Goal: Communication & Community: Answer question/provide support

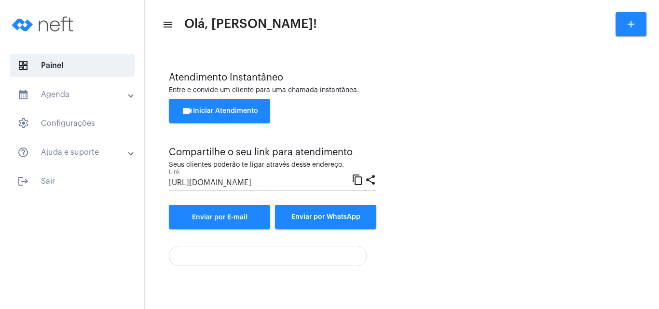
click at [215, 110] on span "videocam Iniciar Atendimento" at bounding box center [219, 111] width 77 height 7
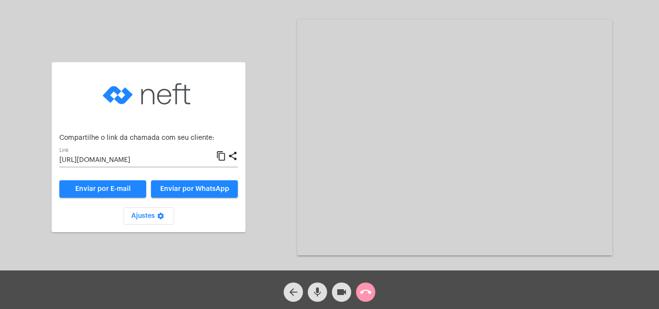
click at [221, 156] on mat-icon "content_copy" at bounding box center [221, 156] width 10 height 12
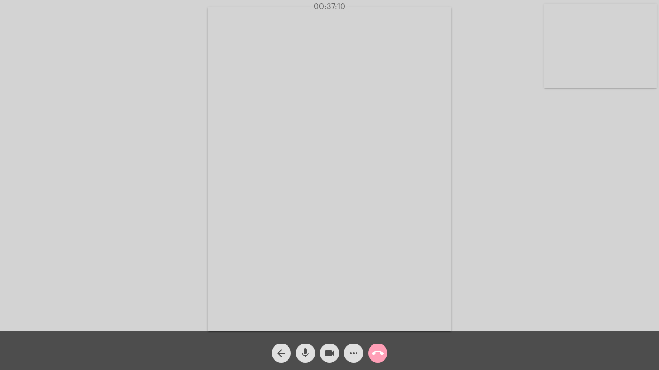
click at [373, 309] on mat-icon "call_end" at bounding box center [378, 354] width 12 height 12
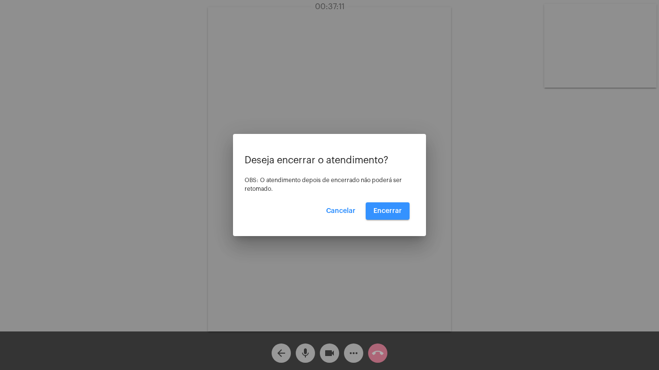
click at [388, 207] on button "Encerrar" at bounding box center [387, 210] width 44 height 17
